Goal: Information Seeking & Learning: Learn about a topic

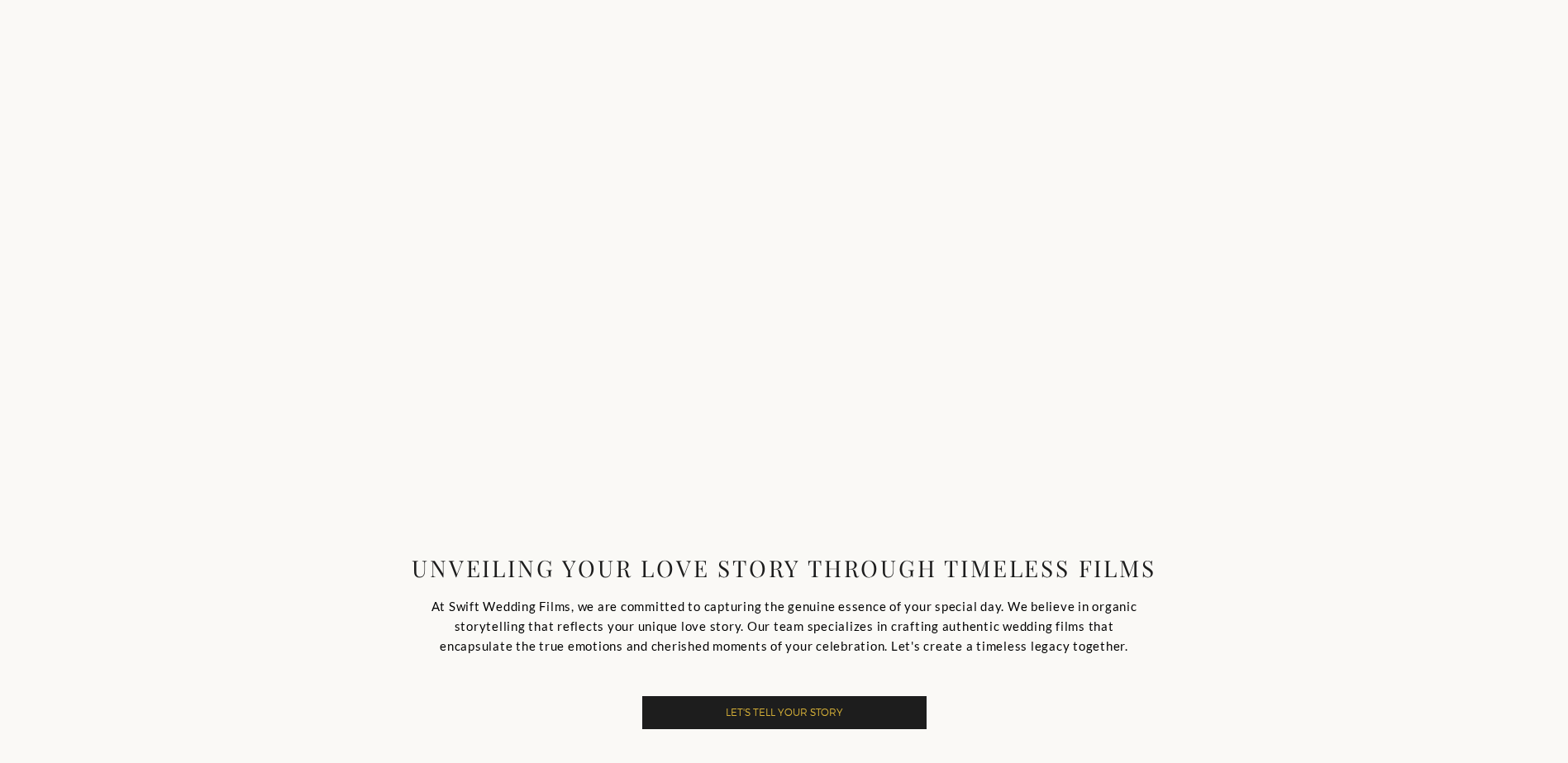
scroll to position [83, 0]
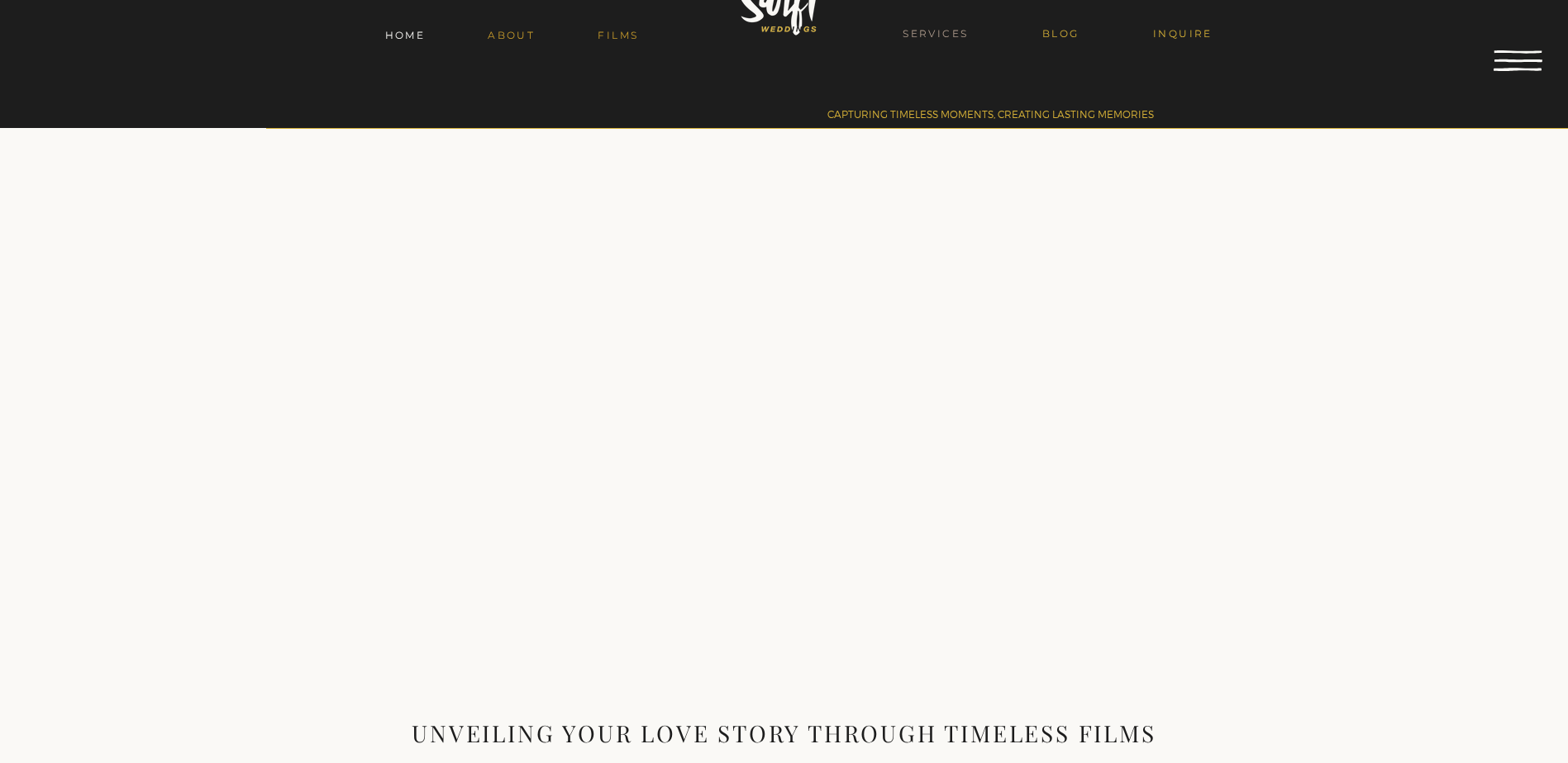
click at [923, 29] on span "SERVICES" at bounding box center [935, 33] width 66 height 13
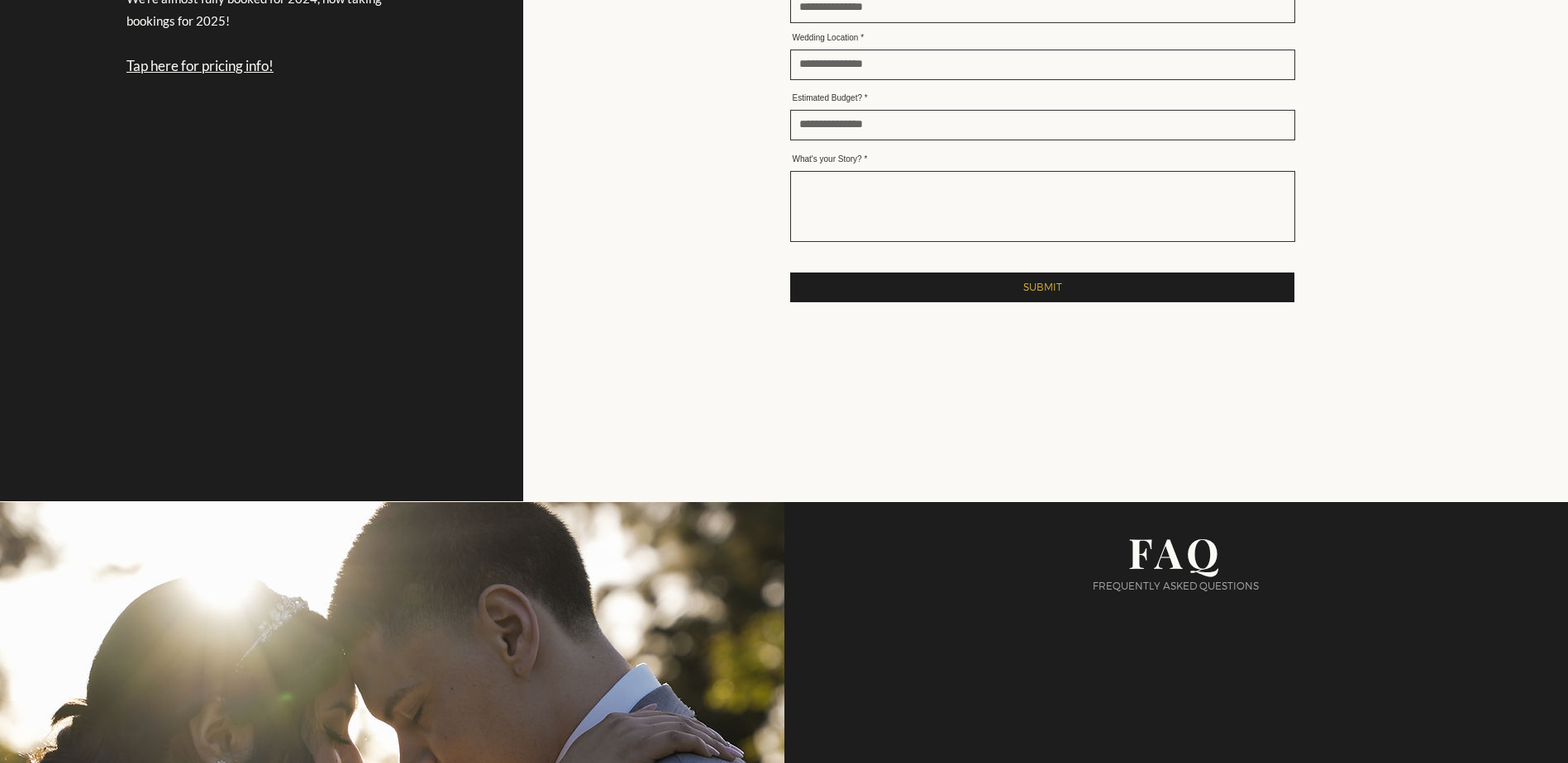
scroll to position [3718, 0]
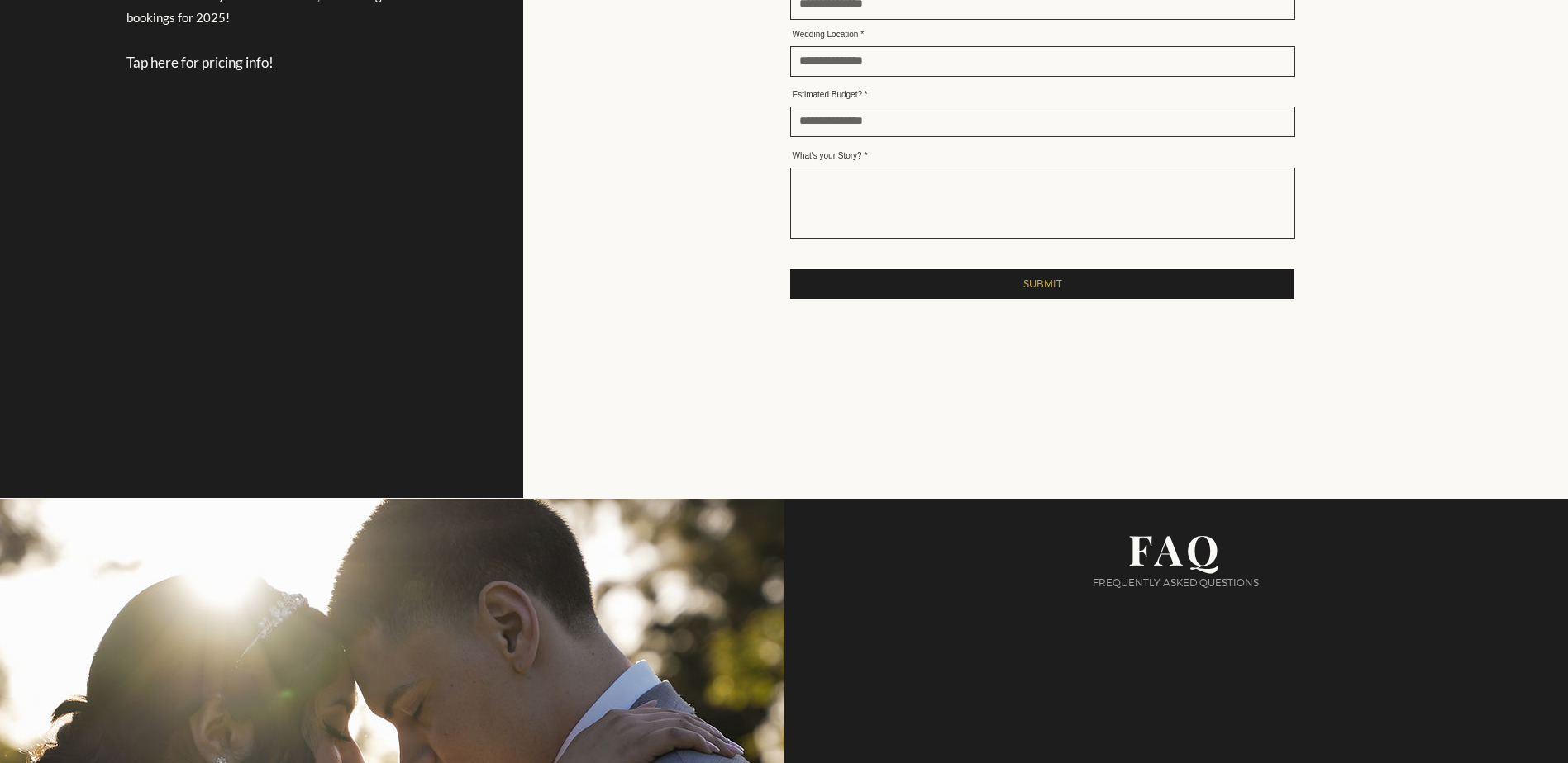
click at [258, 71] on span "Tap here for pricing info!" at bounding box center [199, 63] width 147 height 17
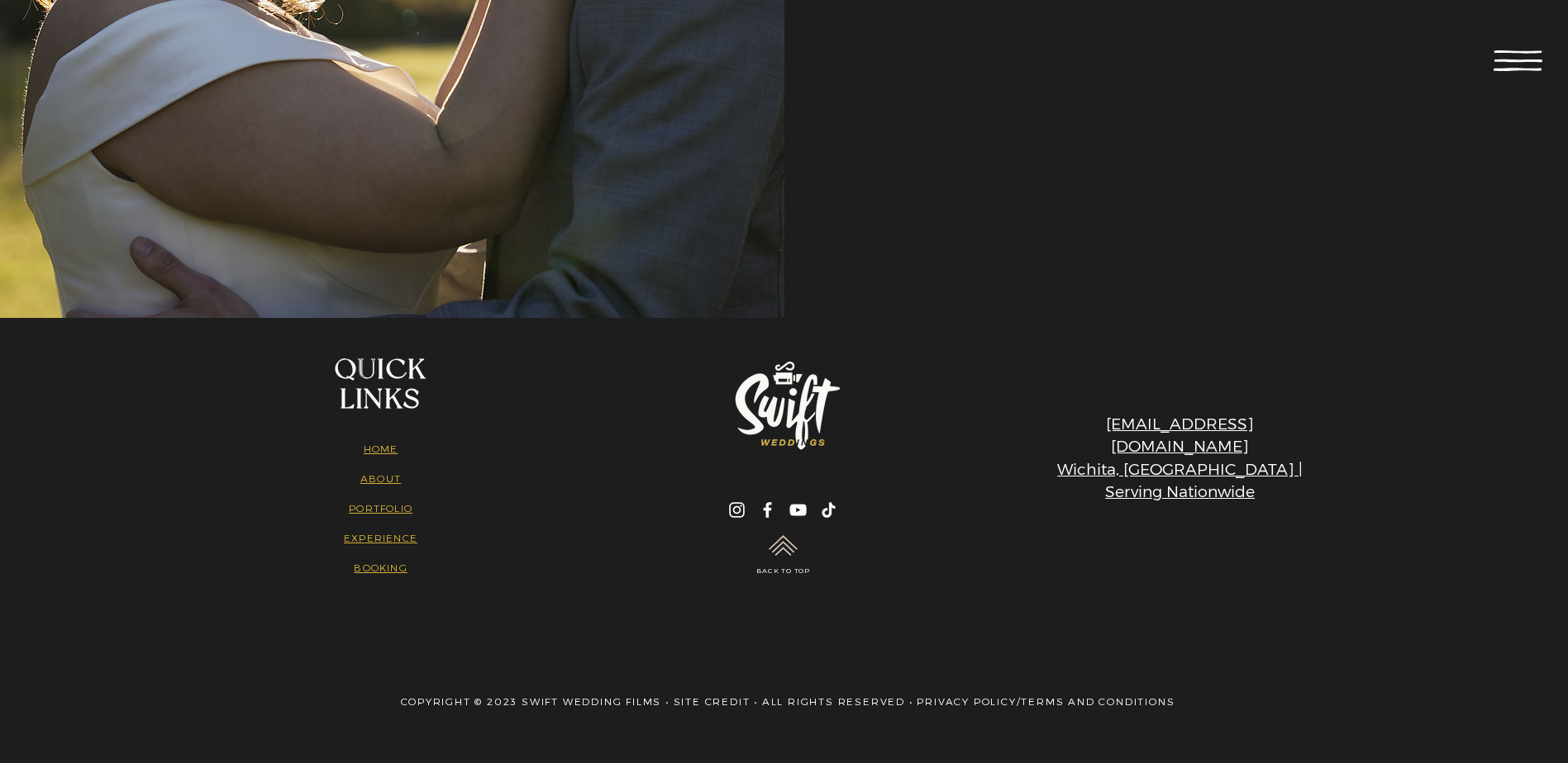
scroll to position [4688, 0]
